Goal: Information Seeking & Learning: Learn about a topic

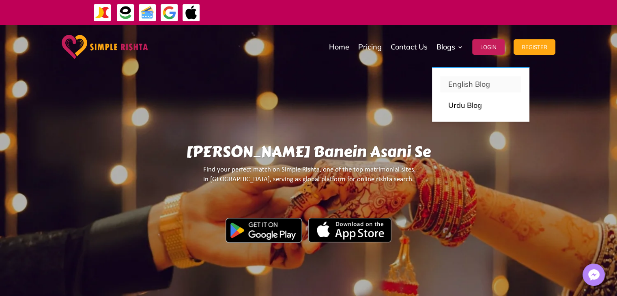
click at [455, 84] on p "English Blog" at bounding box center [480, 84] width 65 height 11
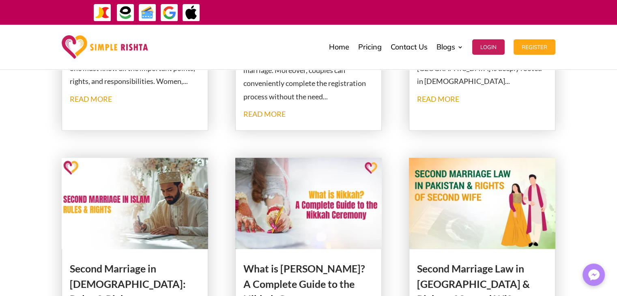
scroll to position [117, 0]
